Goal: Information Seeking & Learning: Compare options

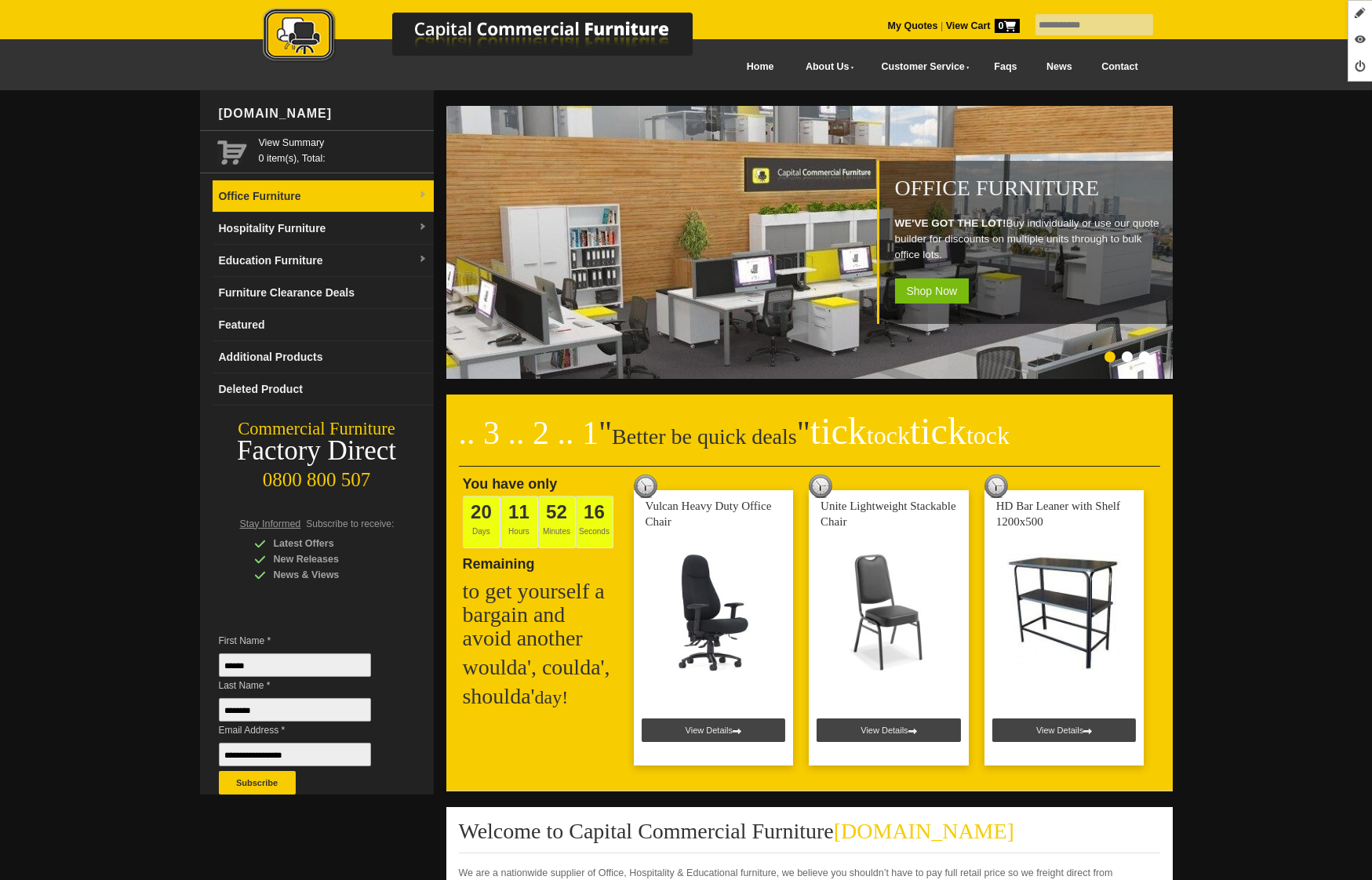
click at [288, 204] on link "Office Furniture" at bounding box center [323, 196] width 221 height 32
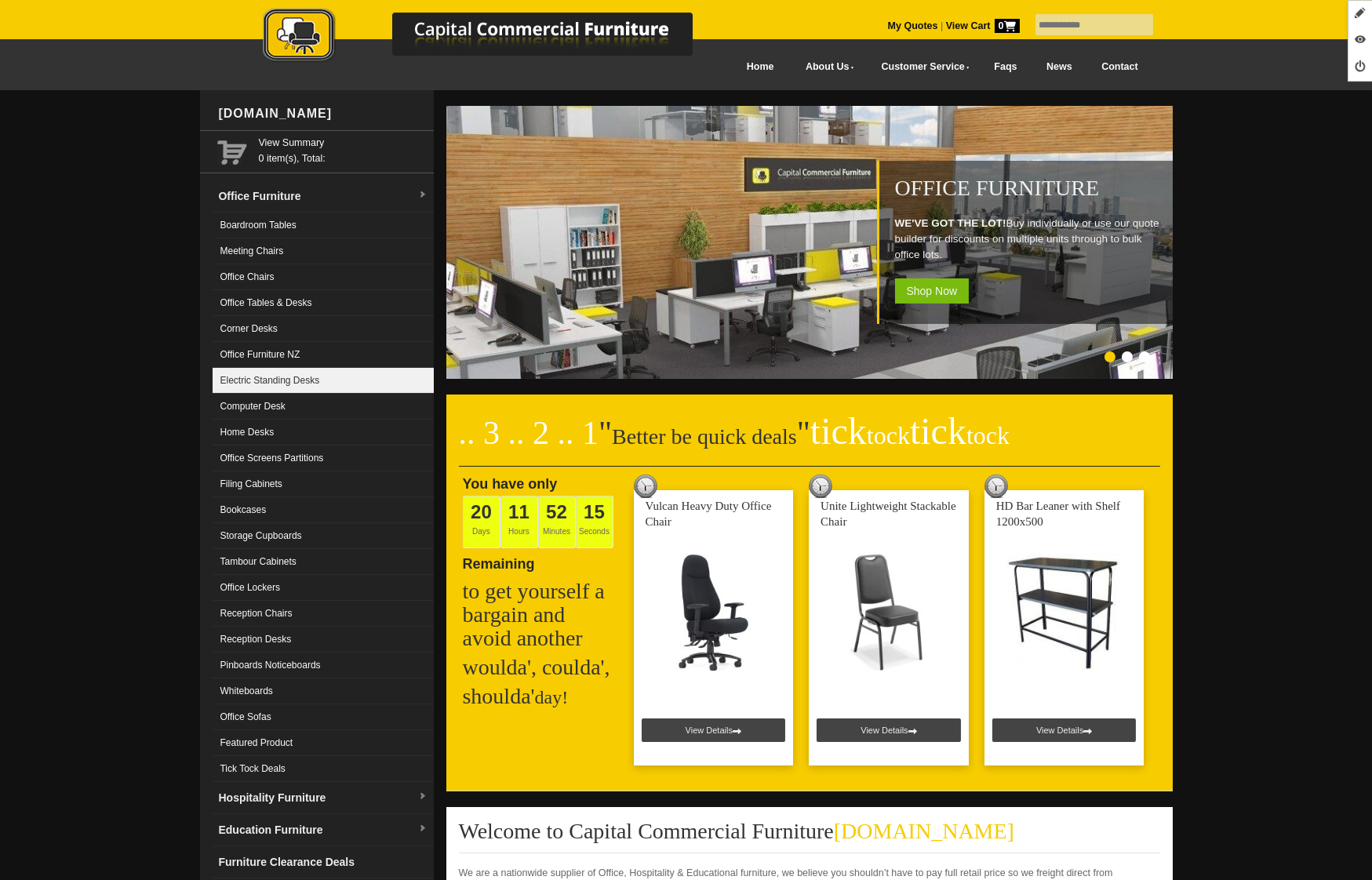
click at [305, 372] on link "Electric Standing Desks" at bounding box center [323, 381] width 221 height 26
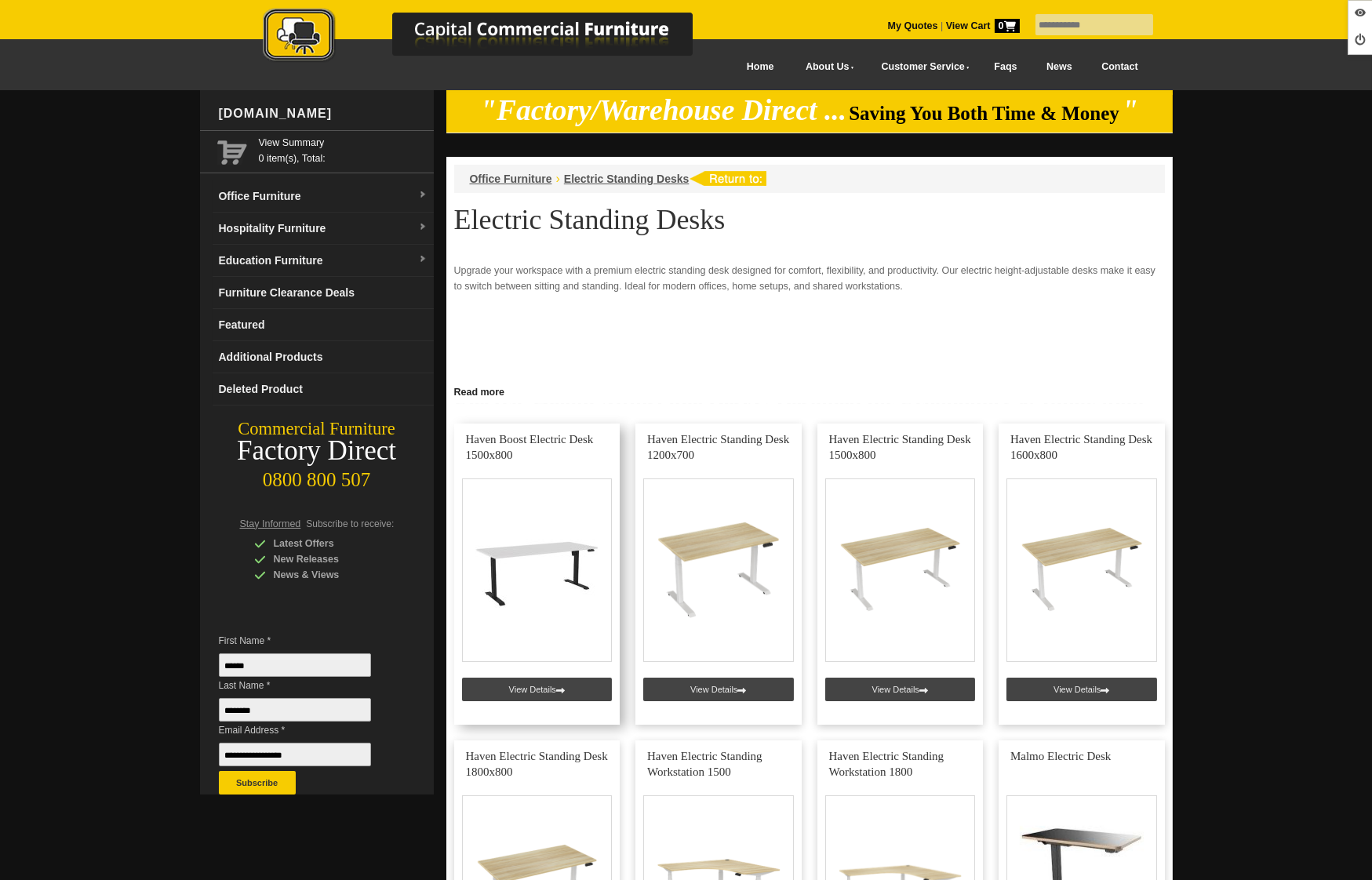
click at [516, 692] on link at bounding box center [537, 574] width 166 height 301
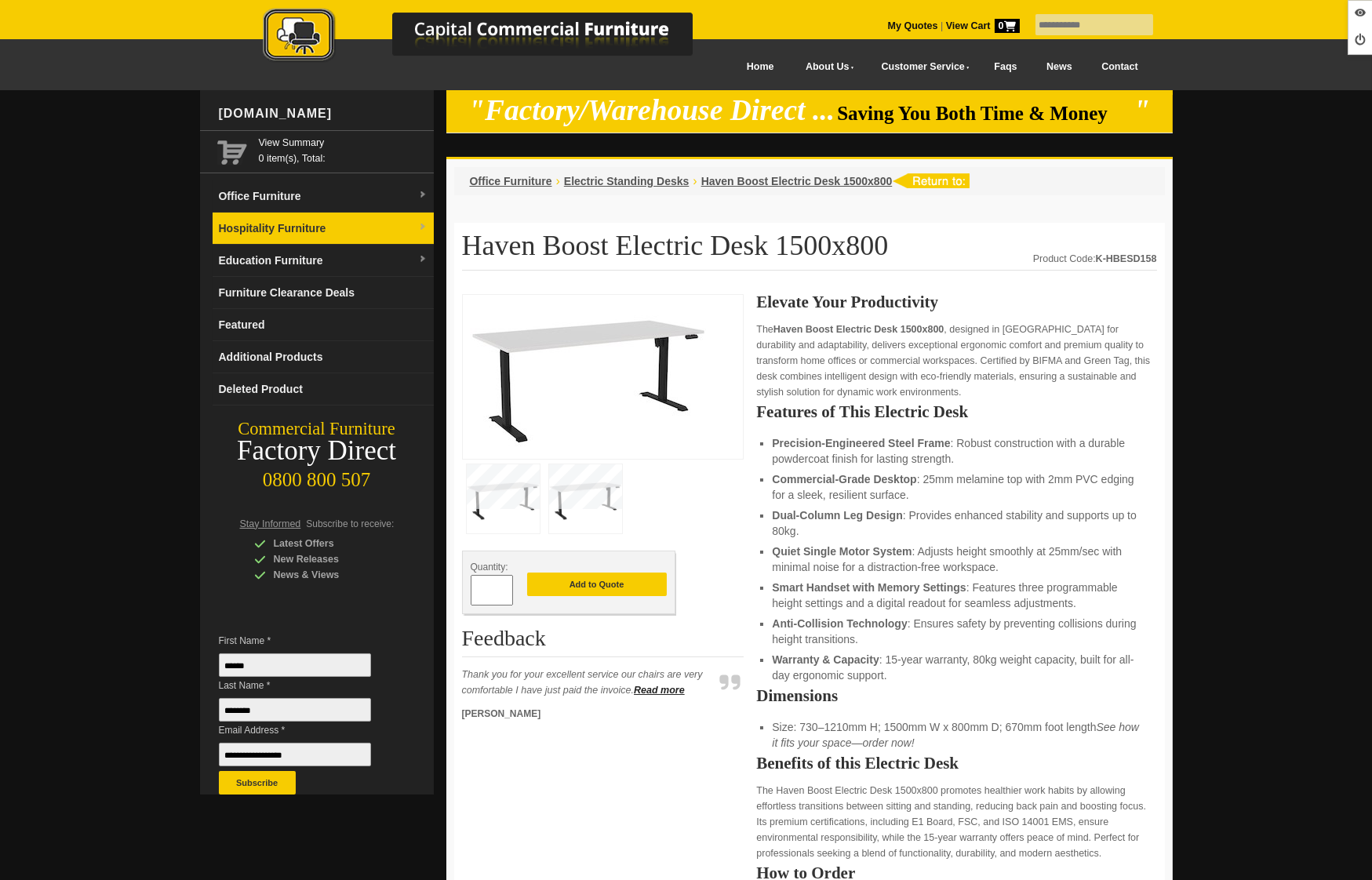
click at [310, 219] on link "Hospitality Furniture" at bounding box center [323, 228] width 221 height 32
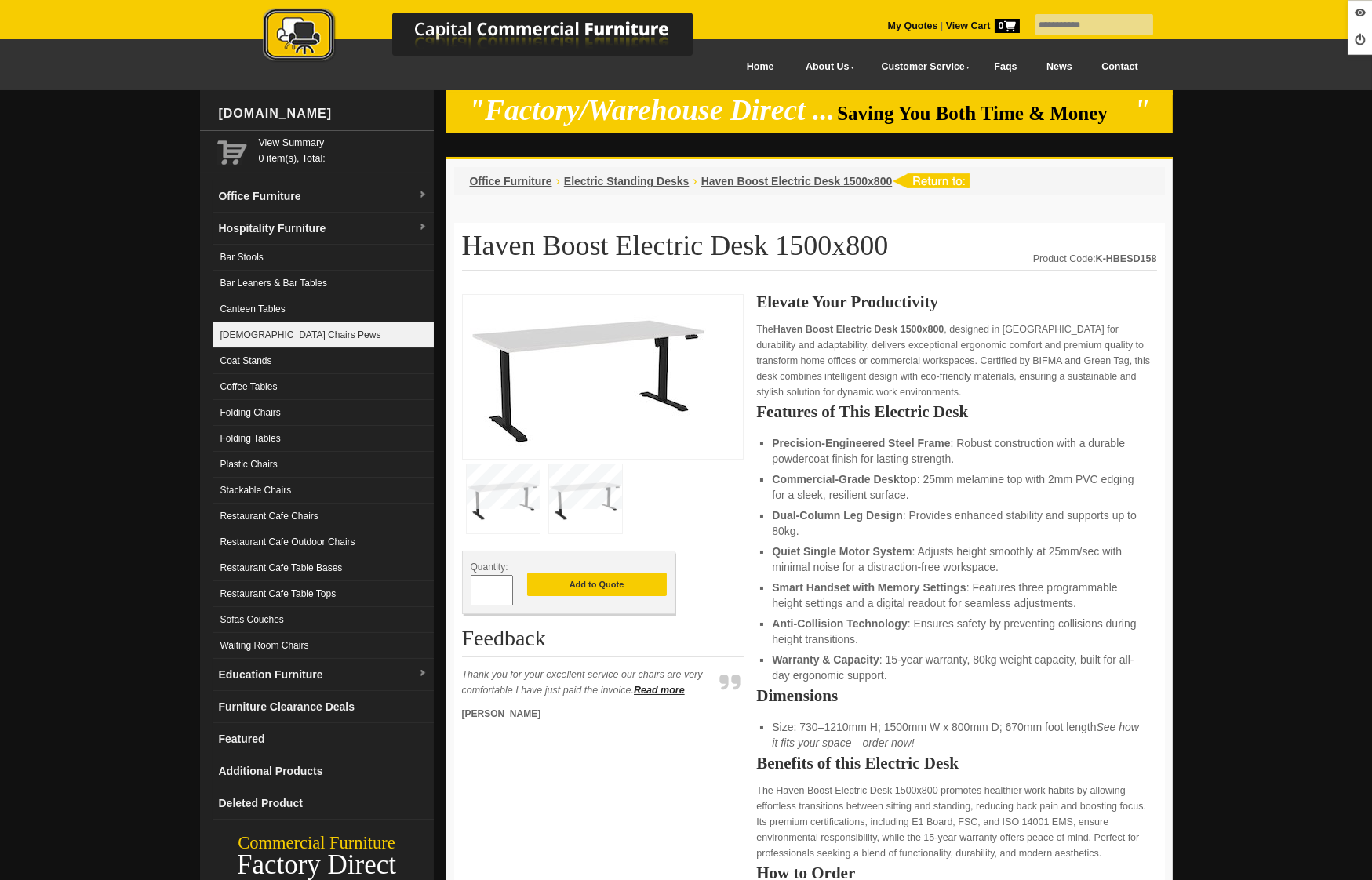
click at [286, 344] on link "[DEMOGRAPHIC_DATA] Chairs Pews" at bounding box center [323, 336] width 221 height 26
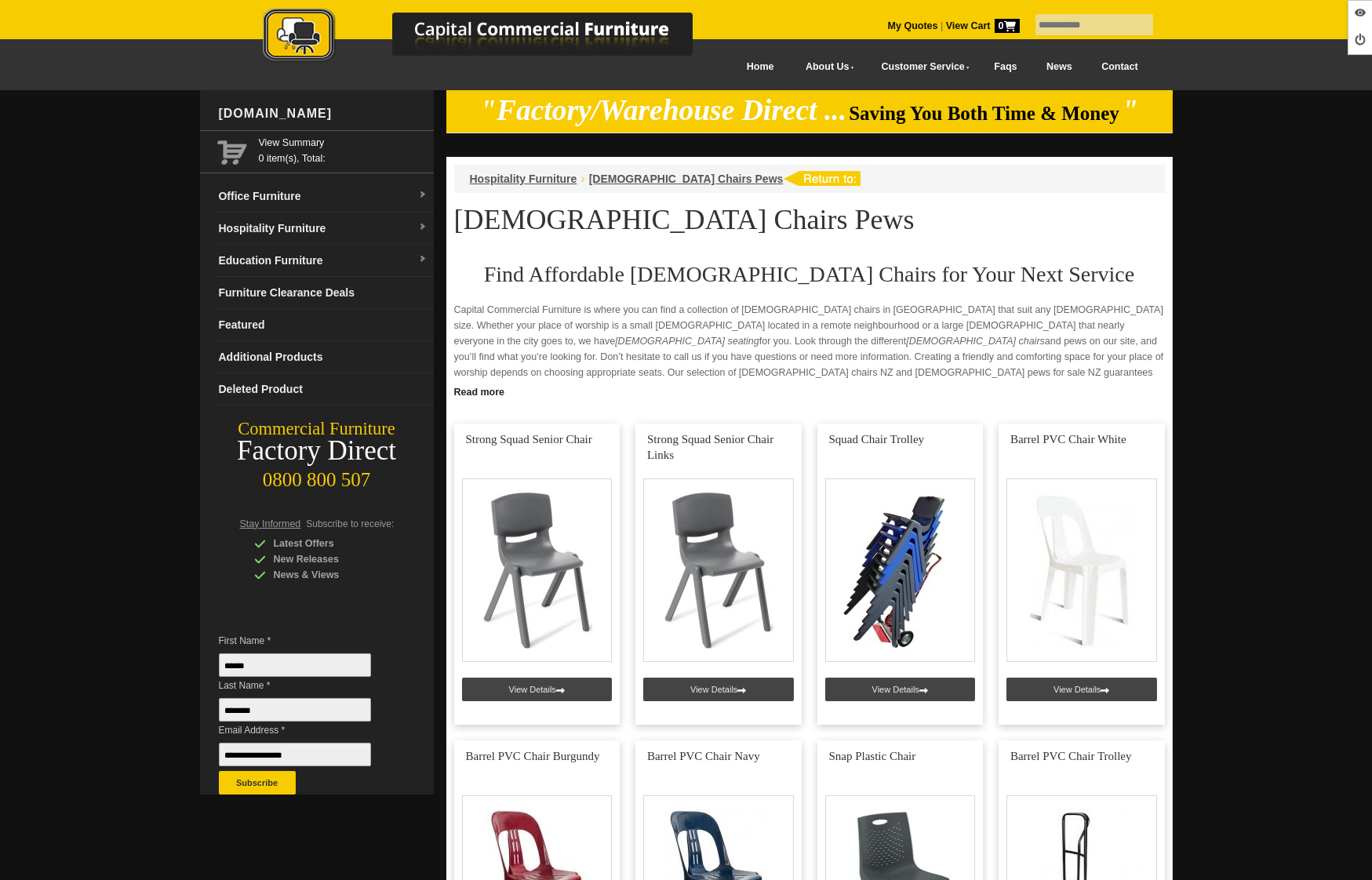
click at [290, 43] on img at bounding box center [494, 36] width 549 height 57
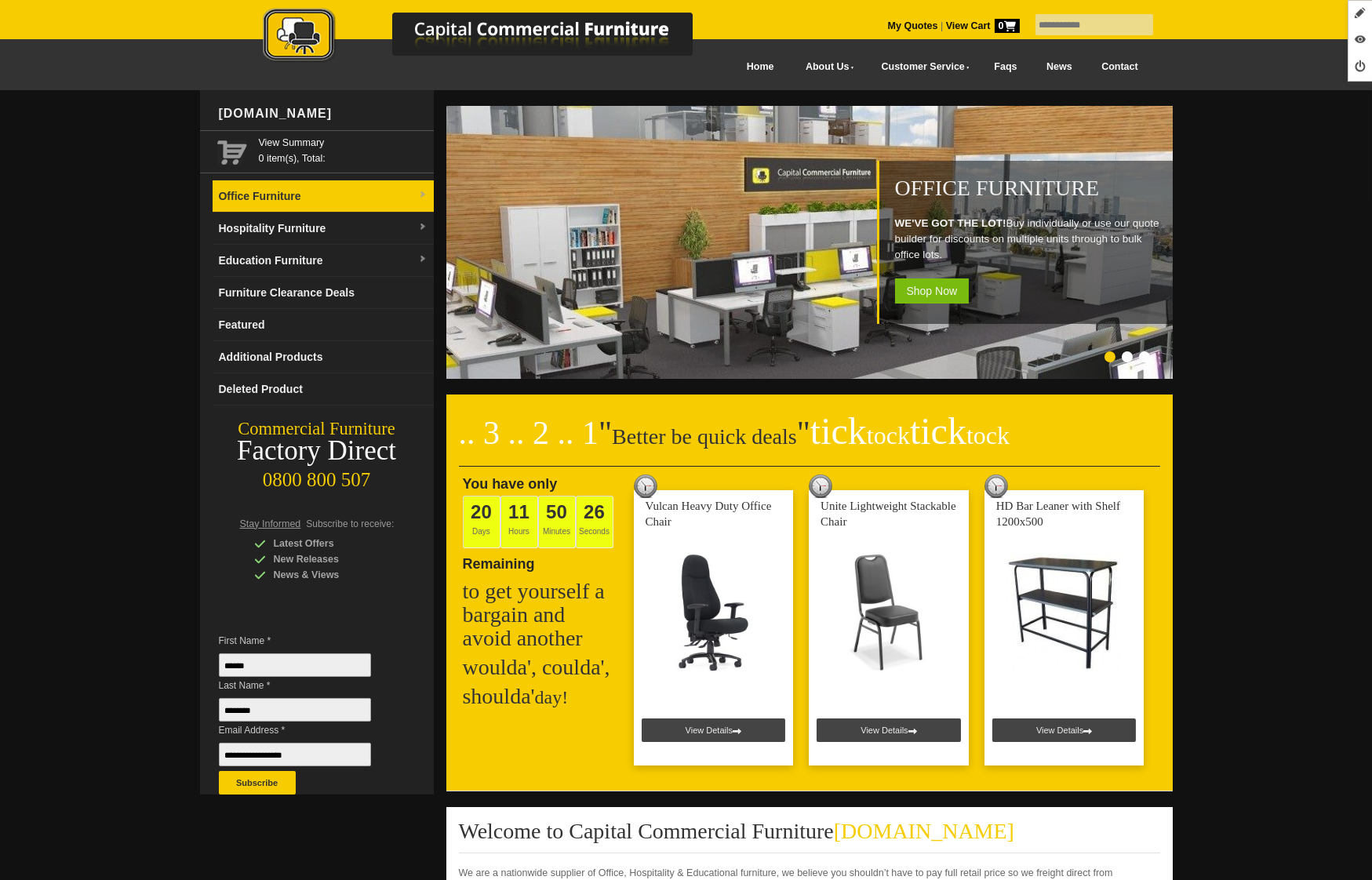
click at [275, 201] on link "Office Furniture" at bounding box center [323, 196] width 221 height 32
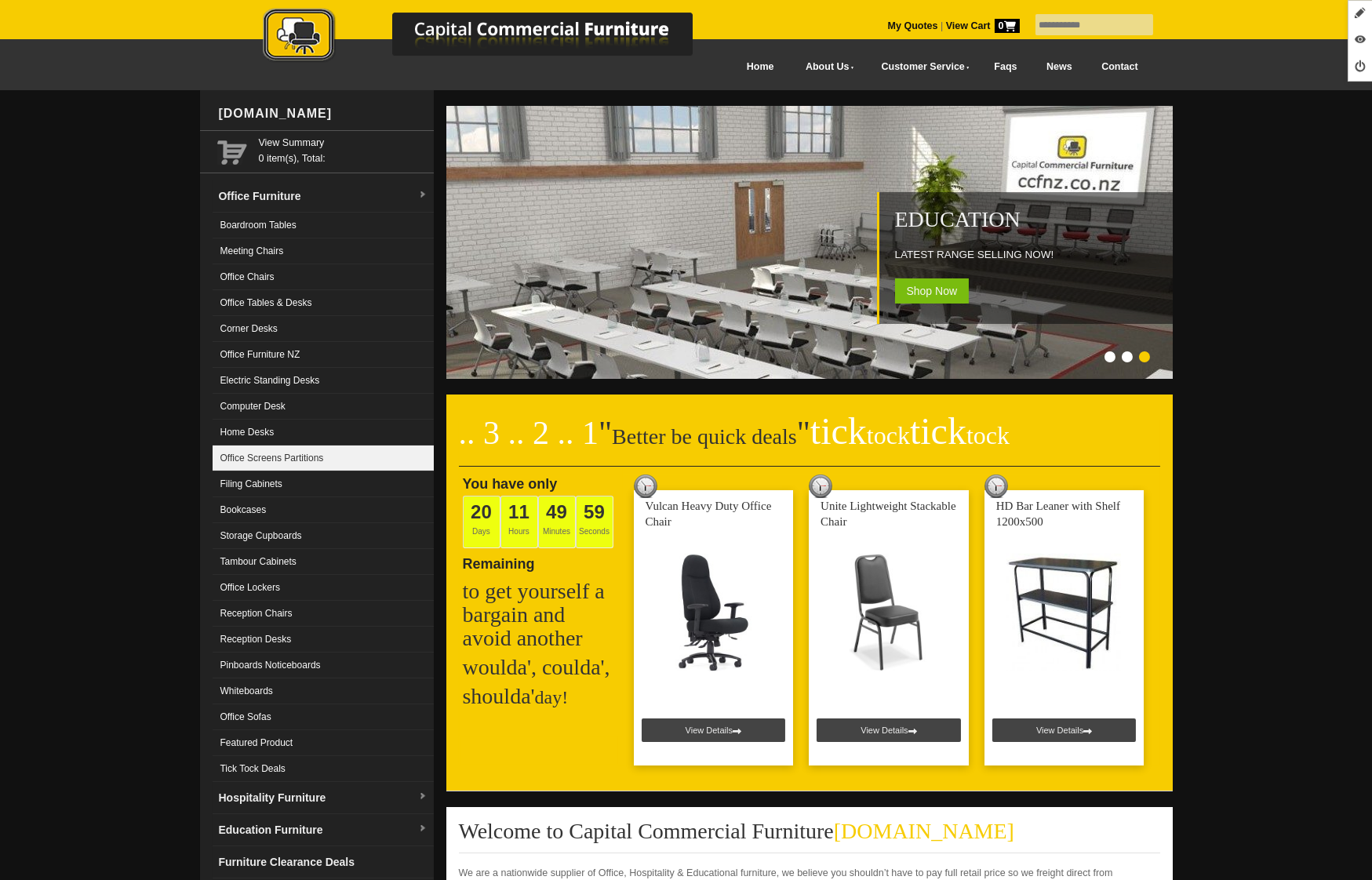
click at [308, 463] on link "Office Screens Partitions" at bounding box center [323, 459] width 221 height 26
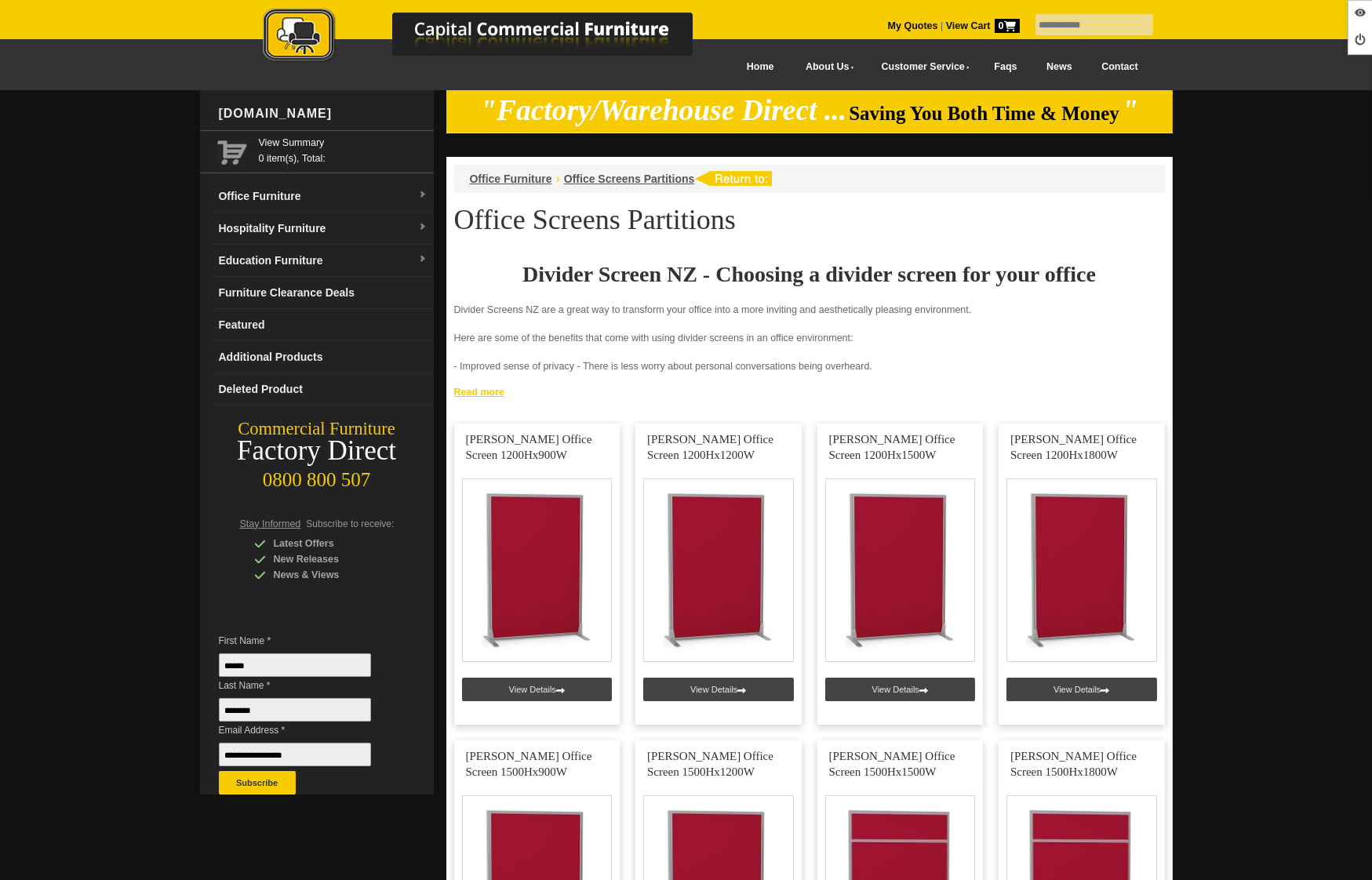
click at [469, 389] on link "Read more" at bounding box center [809, 390] width 726 height 20
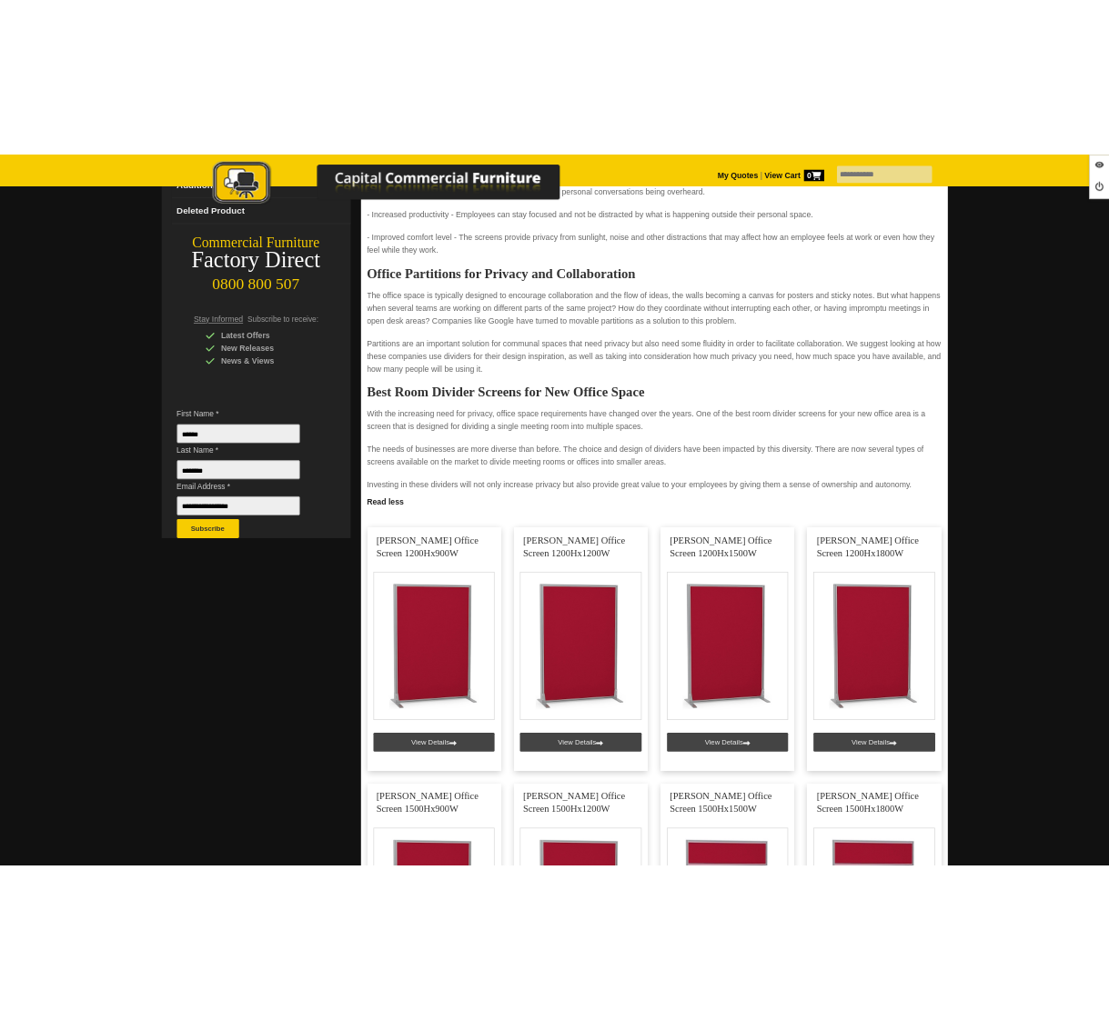
scroll to position [41, 0]
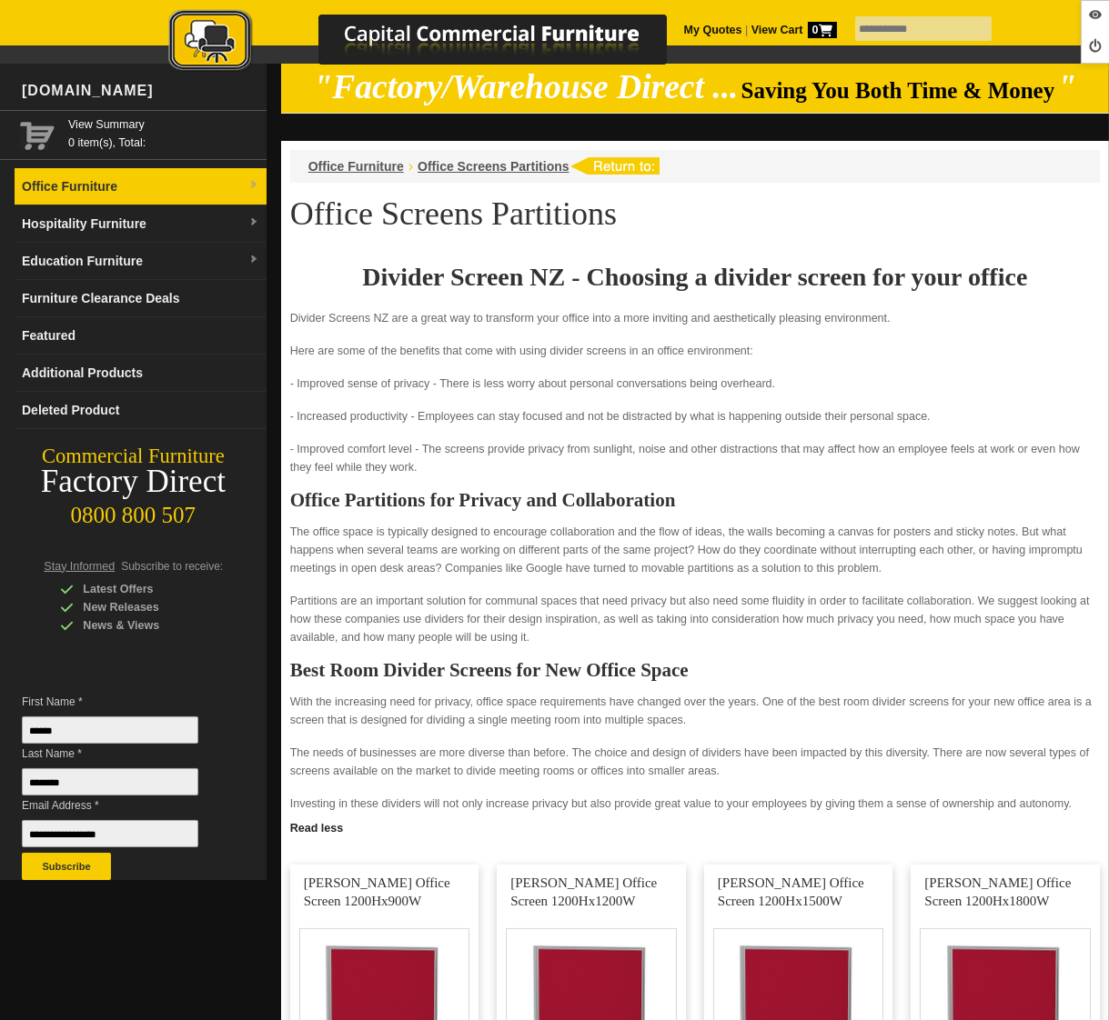
click at [116, 197] on link "Office Furniture" at bounding box center [141, 186] width 252 height 37
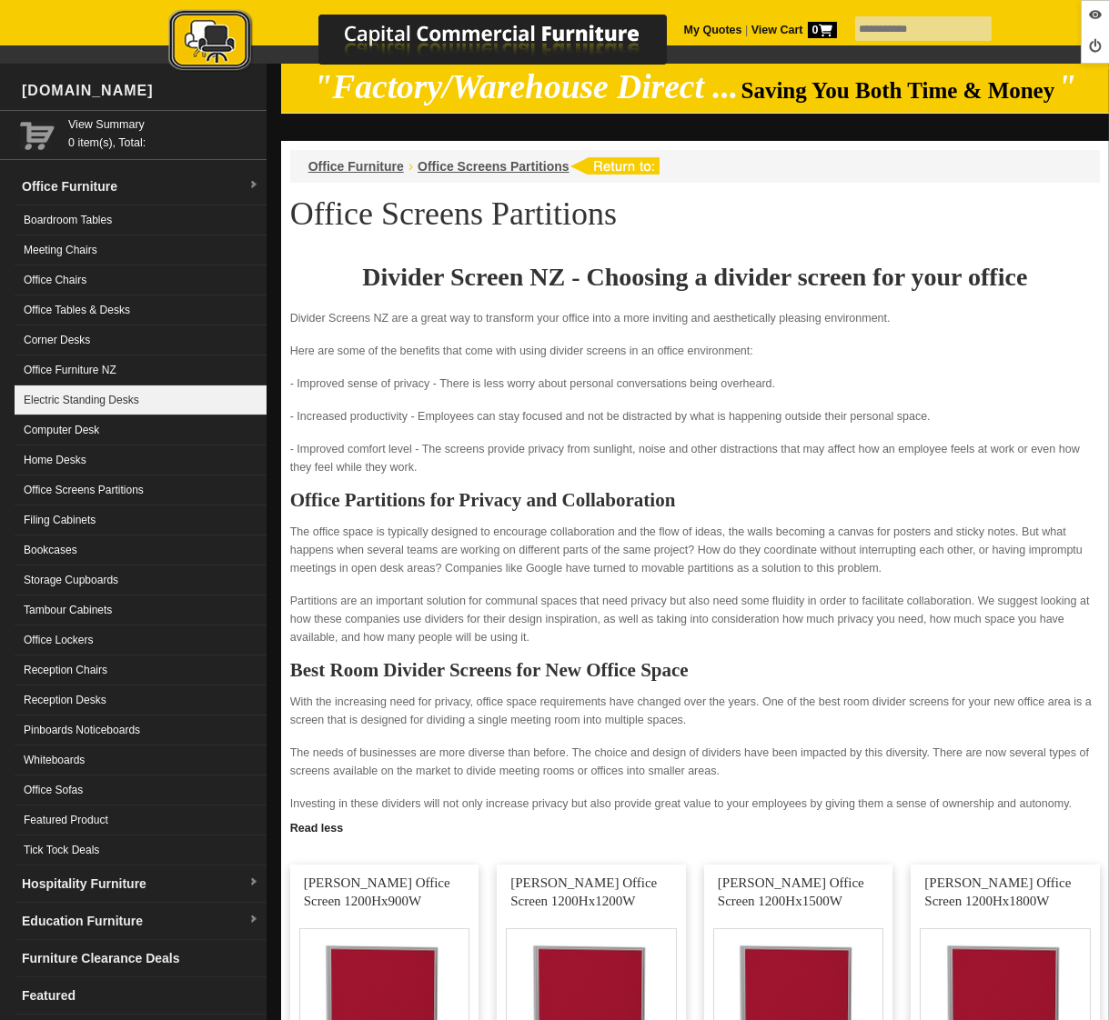
click at [116, 390] on link "Electric Standing Desks" at bounding box center [141, 401] width 252 height 30
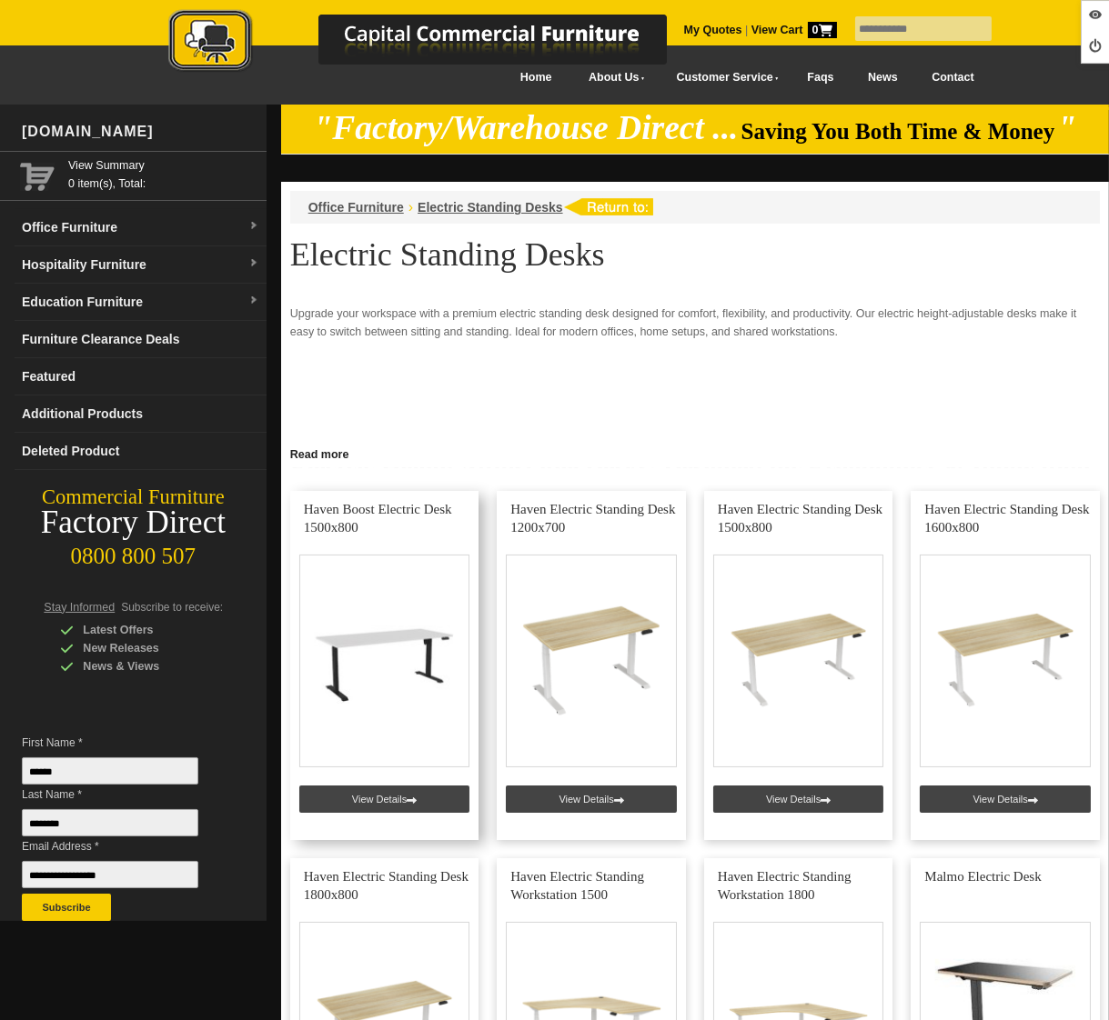
click at [395, 787] on link at bounding box center [384, 665] width 189 height 349
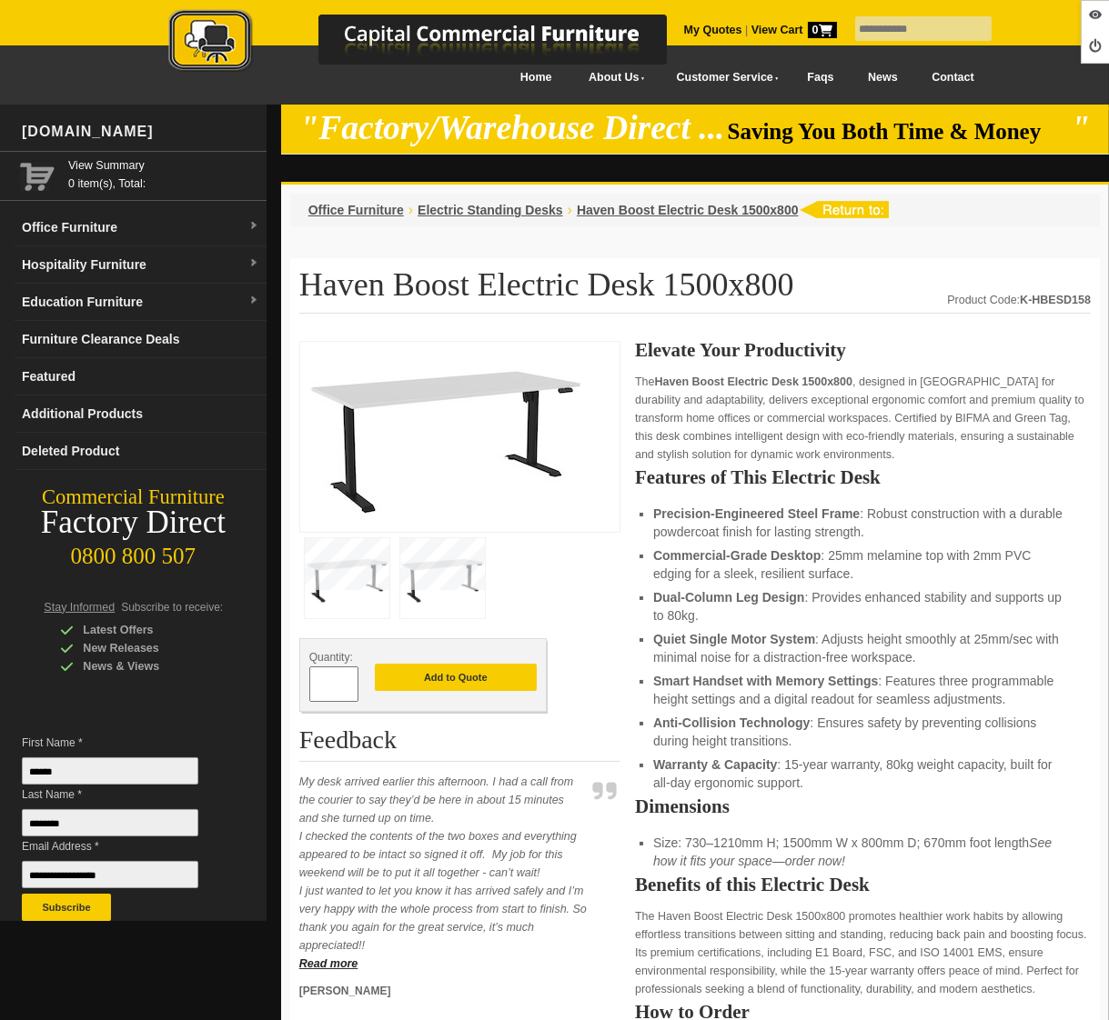
click at [458, 584] on img at bounding box center [442, 578] width 85 height 80
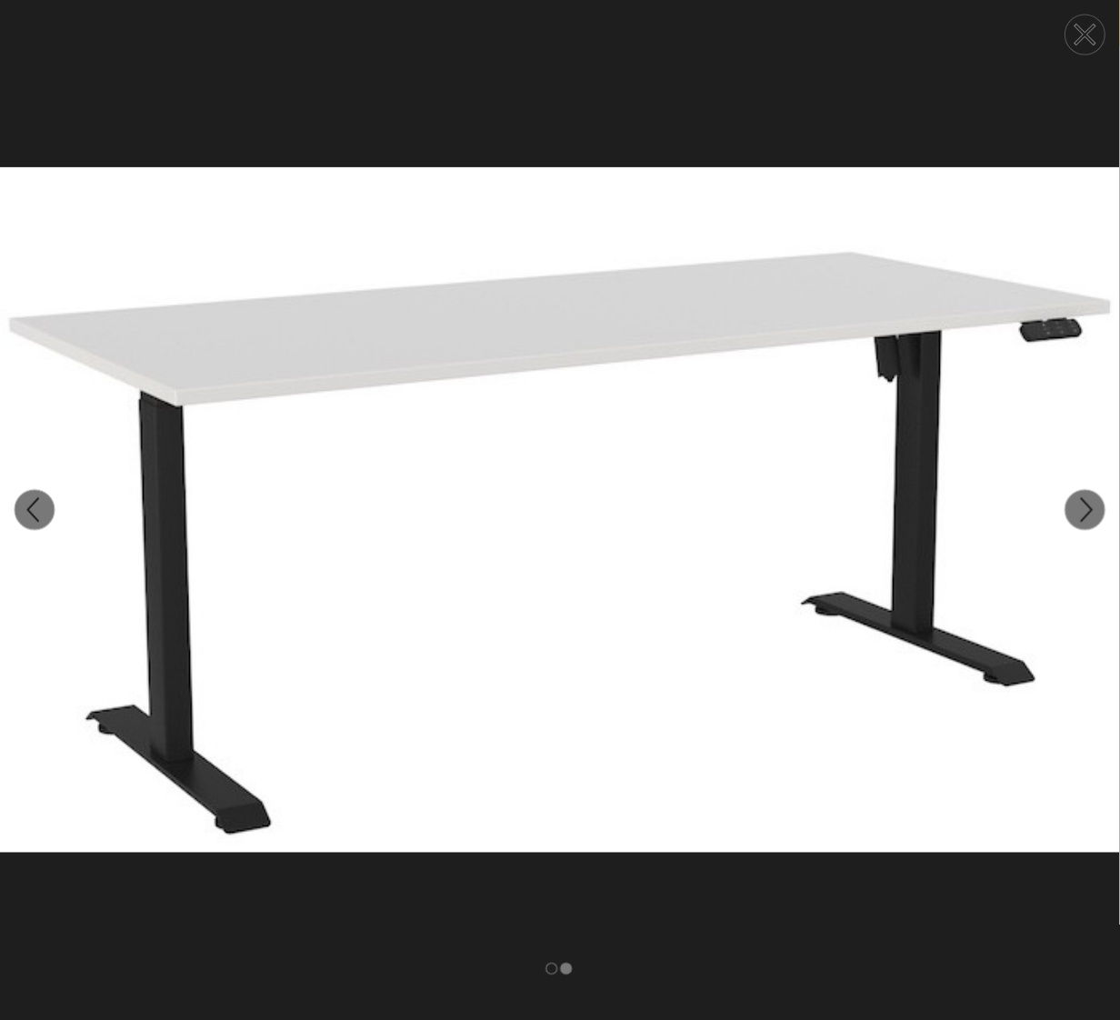
click at [1096, 40] on circle at bounding box center [1086, 35] width 40 height 40
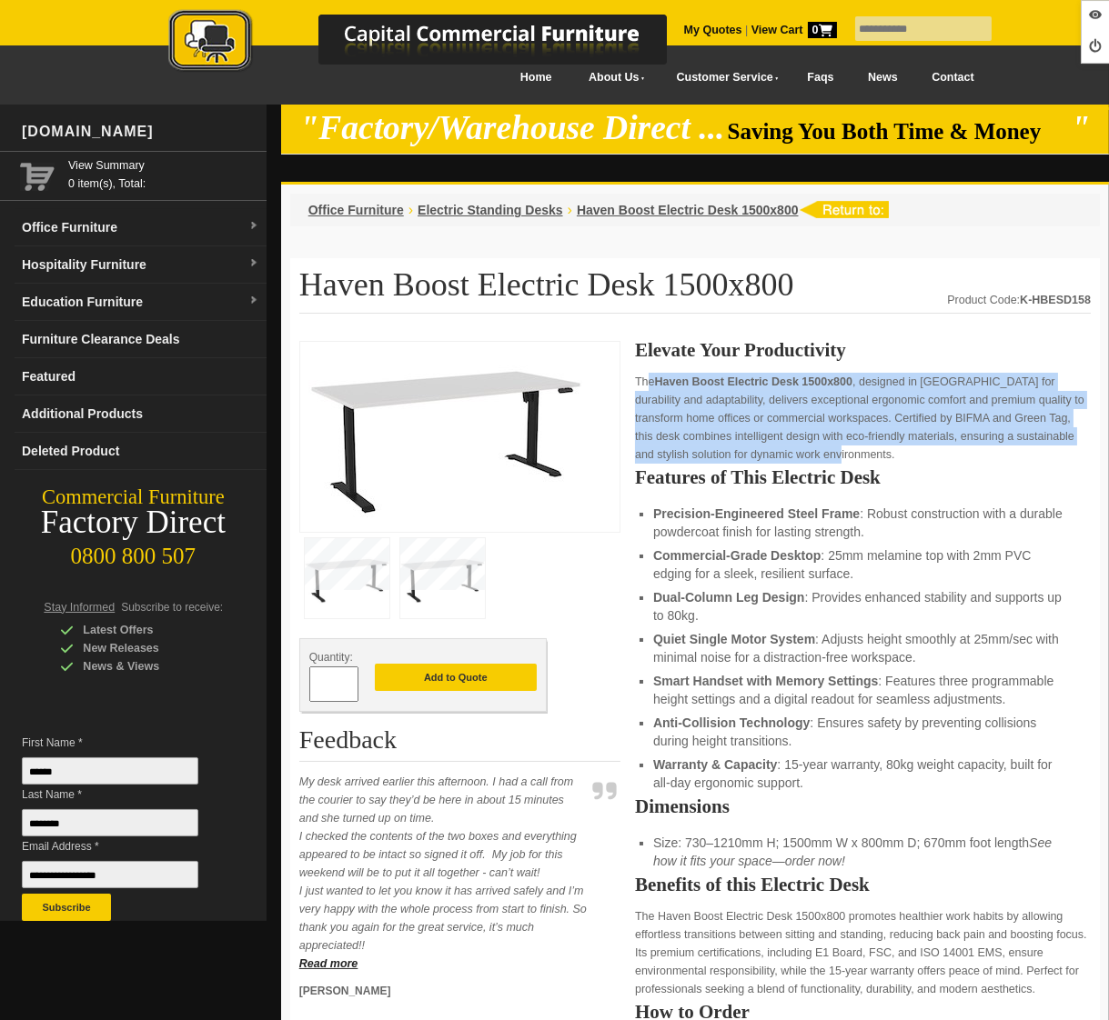
drag, startPoint x: 844, startPoint y: 453, endPoint x: 637, endPoint y: 388, distance: 217.2
click at [637, 388] on p "The Haven Boost Electric Desk 1500x800 , designed in Germany for durability and…" at bounding box center [863, 418] width 456 height 91
copy p "The Haven Boost Electric Desk 1500x800 , designed in Germany for durability and…"
click at [136, 268] on link "Hospitality Furniture" at bounding box center [141, 264] width 252 height 37
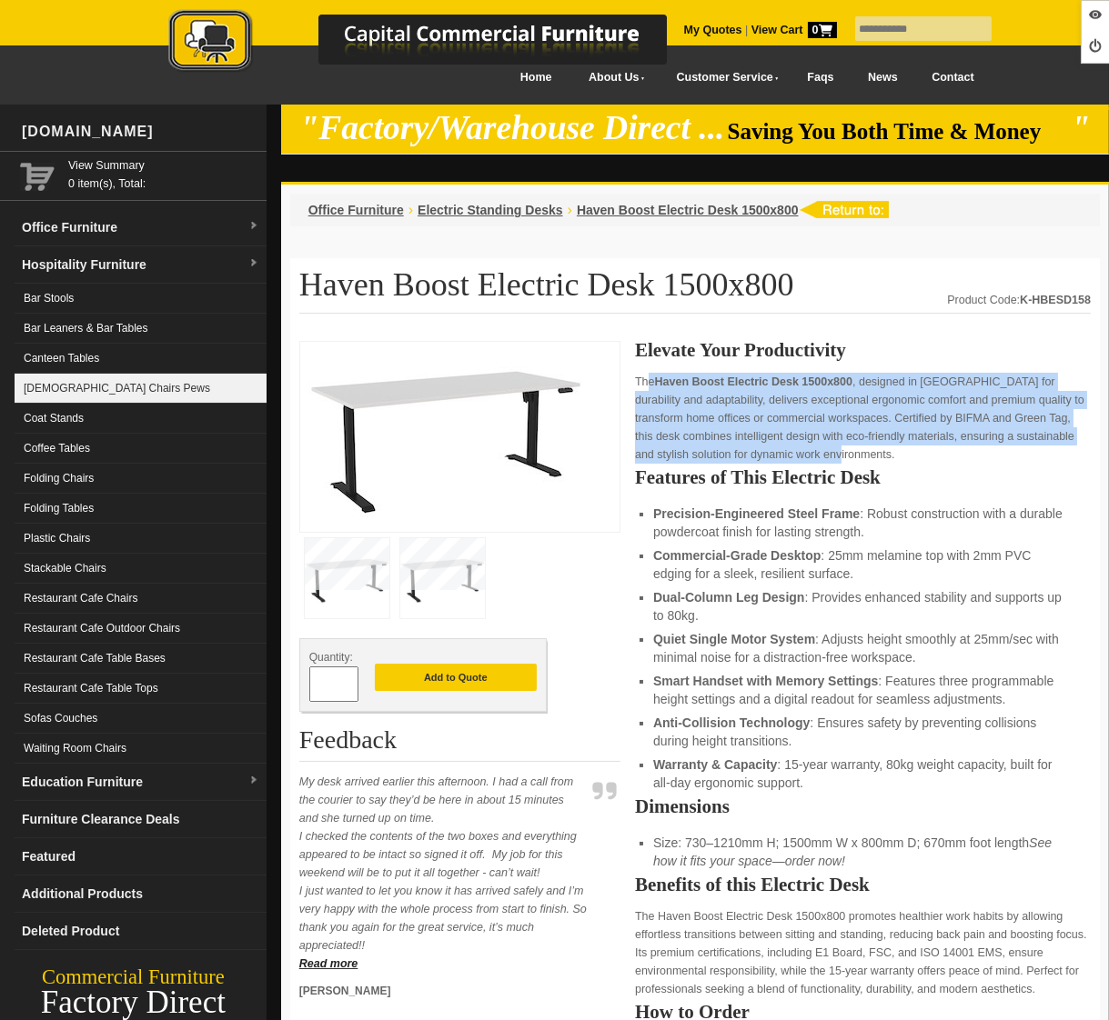
click at [76, 381] on link "[DEMOGRAPHIC_DATA] Chairs Pews" at bounding box center [141, 389] width 252 height 30
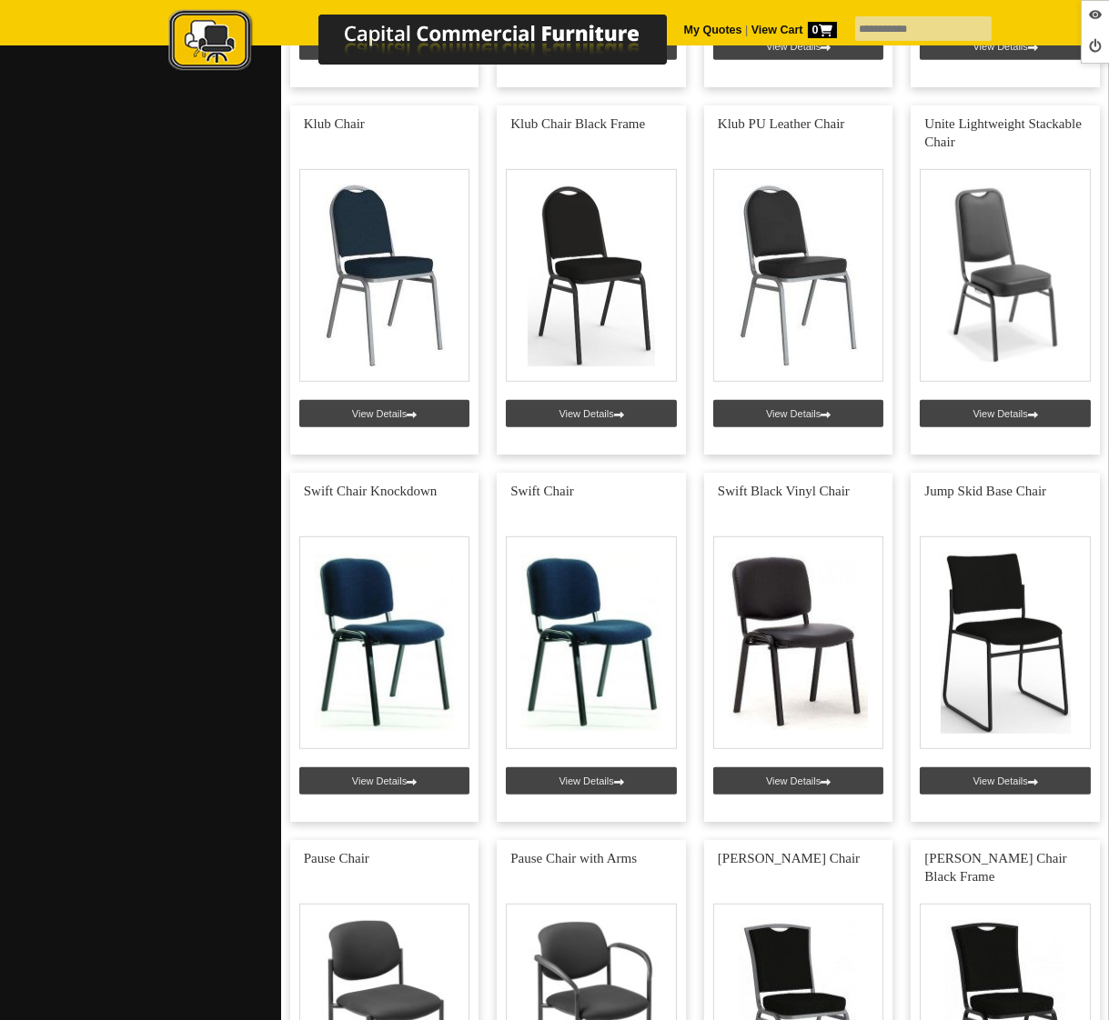
scroll to position [1884, 0]
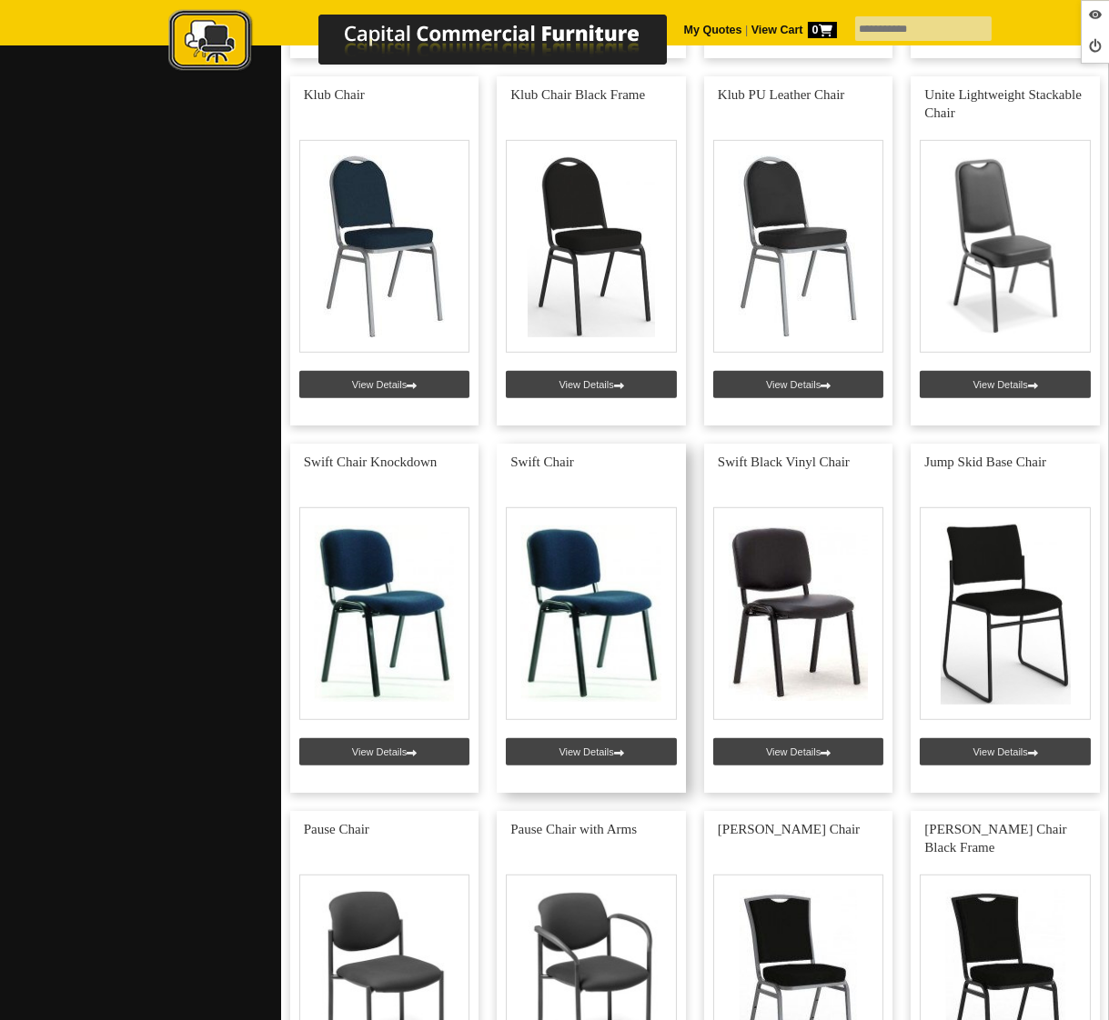
click at [594, 749] on link at bounding box center [591, 618] width 189 height 349
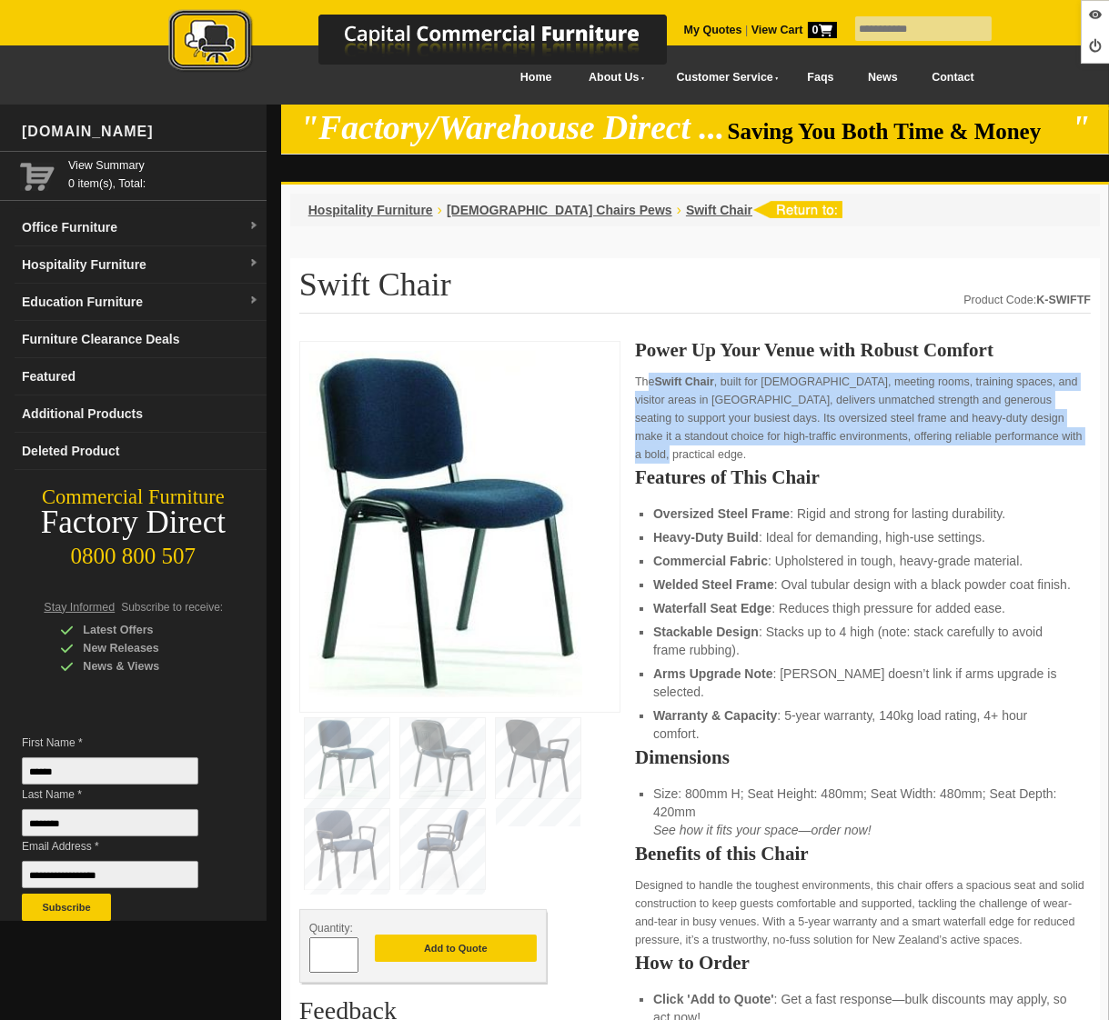
drag, startPoint x: 1021, startPoint y: 433, endPoint x: 637, endPoint y: 382, distance: 388.0
click at [637, 382] on p "The Swift Chair , built for churches, meeting rooms, training spaces, and visit…" at bounding box center [863, 418] width 456 height 91
copy p "The Swift Chair , built for churches, meeting rooms, training spaces, and visit…"
click at [189, 230] on link "Office Furniture" at bounding box center [141, 227] width 252 height 37
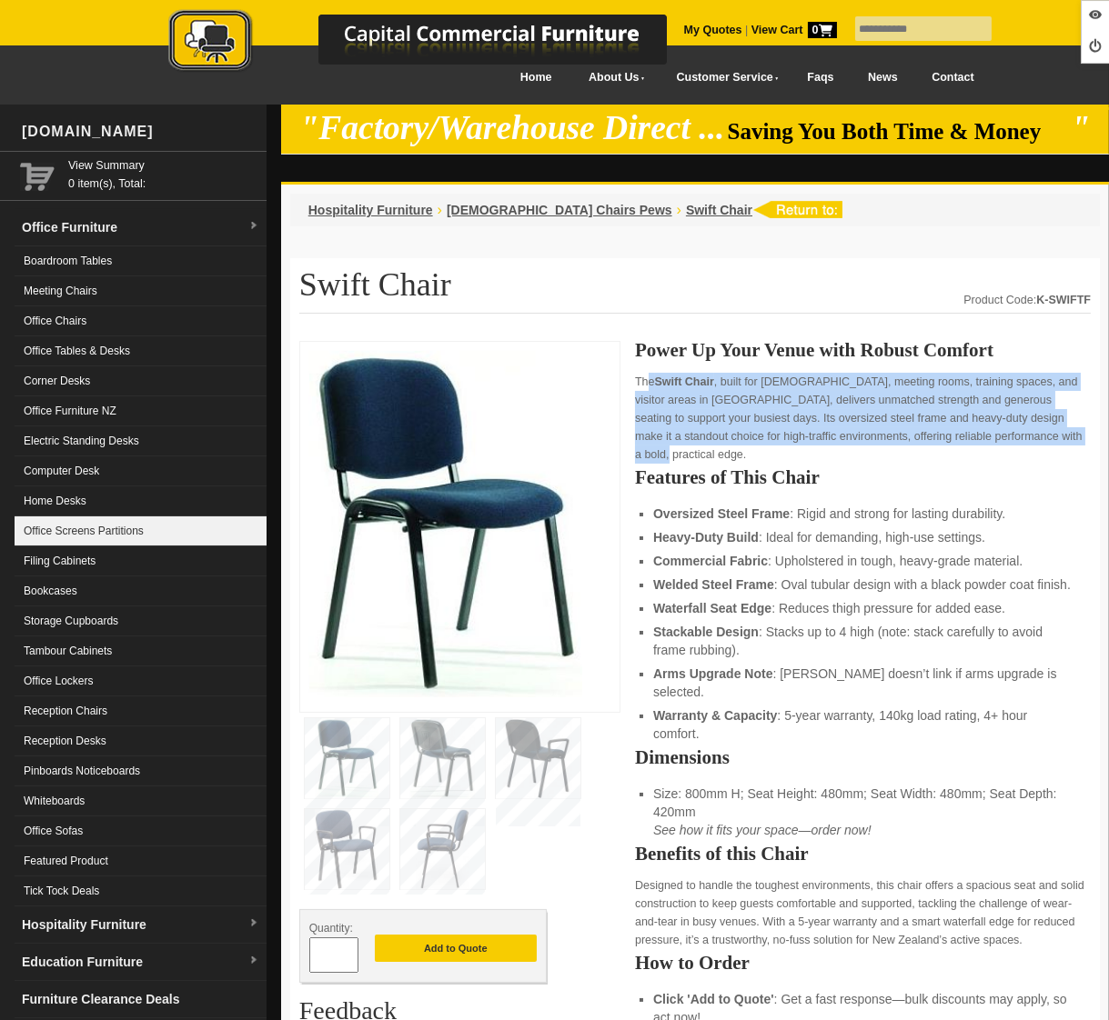
click at [155, 517] on link "Office Screens Partitions" at bounding box center [141, 532] width 252 height 30
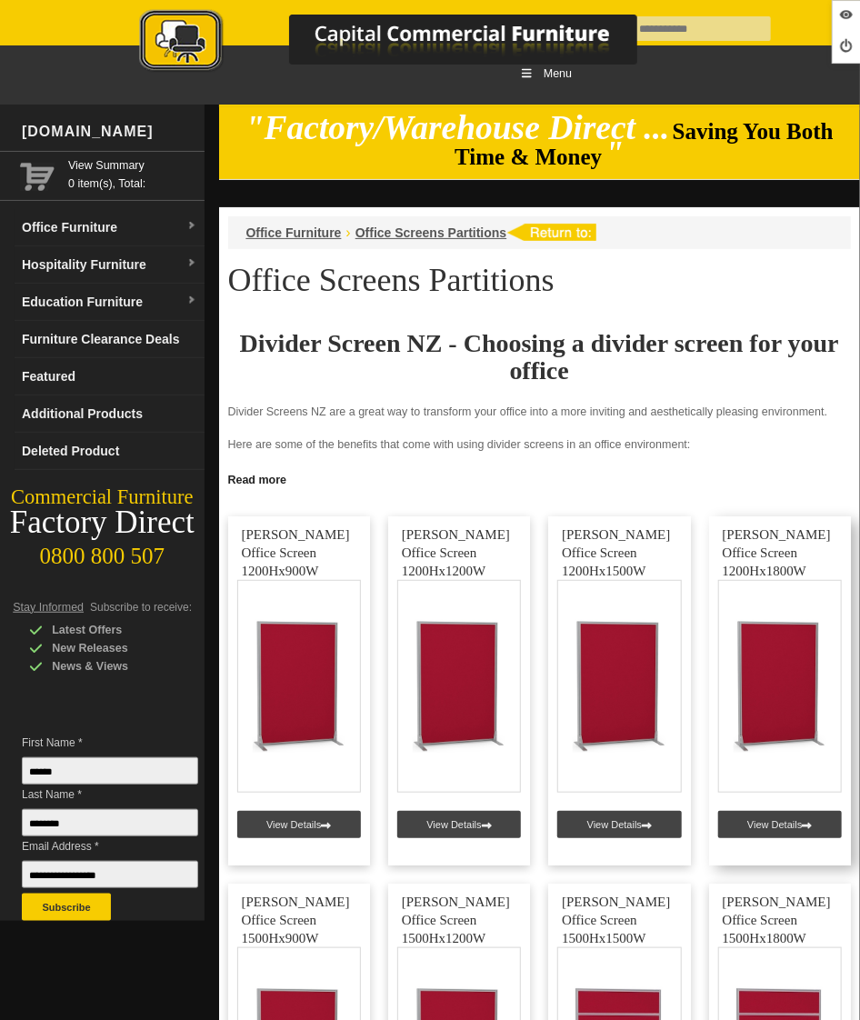
click at [774, 823] on link at bounding box center [780, 691] width 142 height 349
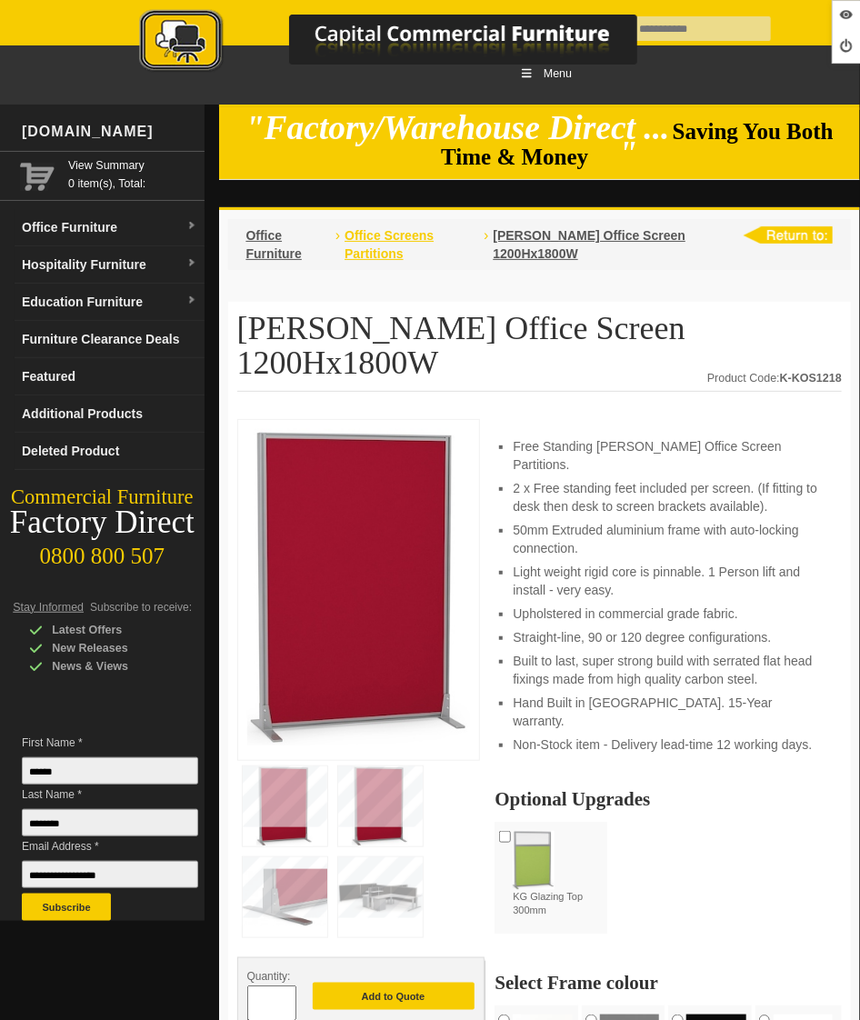
click at [434, 240] on span "Office Screens Partitions" at bounding box center [389, 244] width 89 height 33
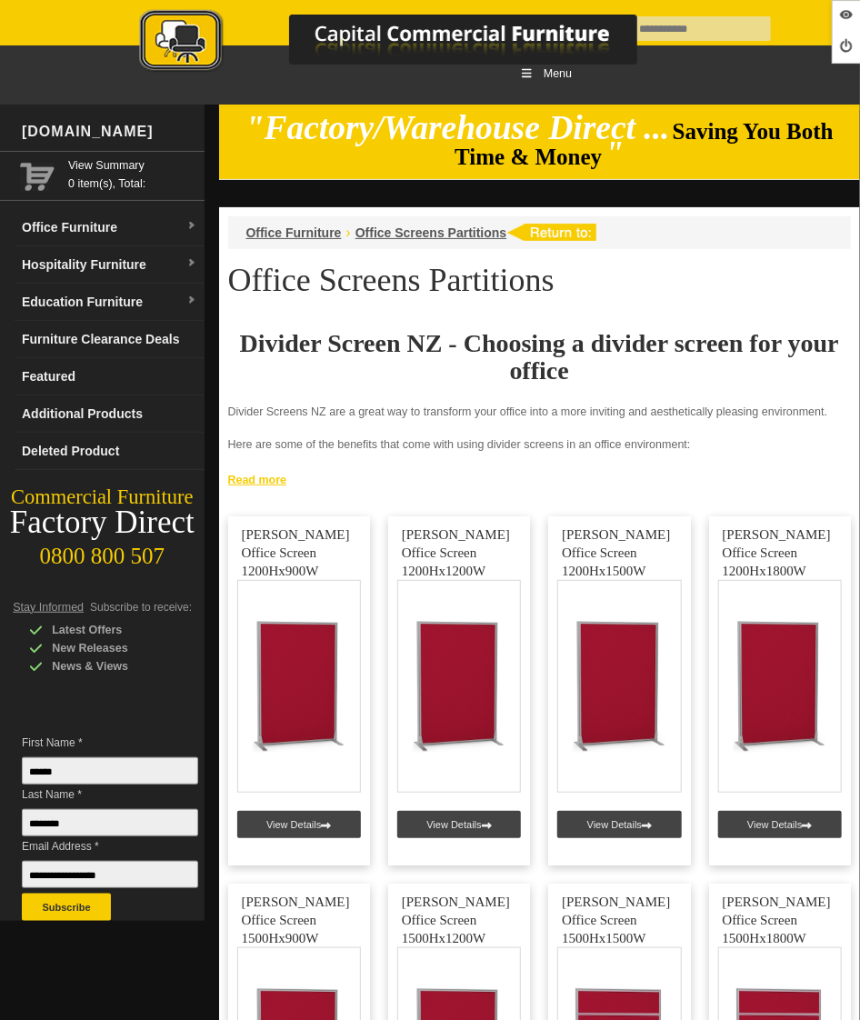
click at [262, 476] on link "Read more" at bounding box center [540, 478] width 642 height 23
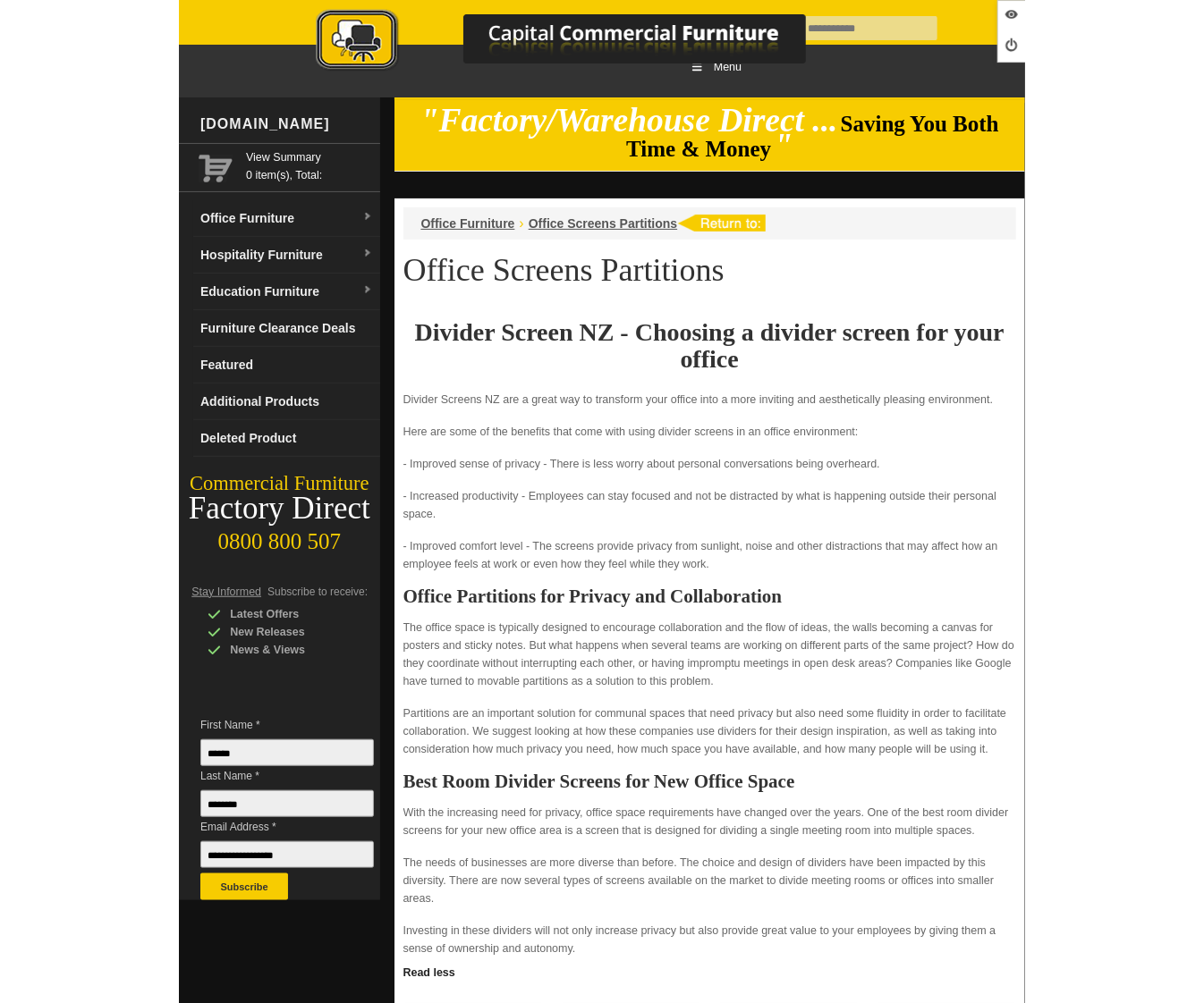
scroll to position [188, 0]
